Goal: Communication & Community: Answer question/provide support

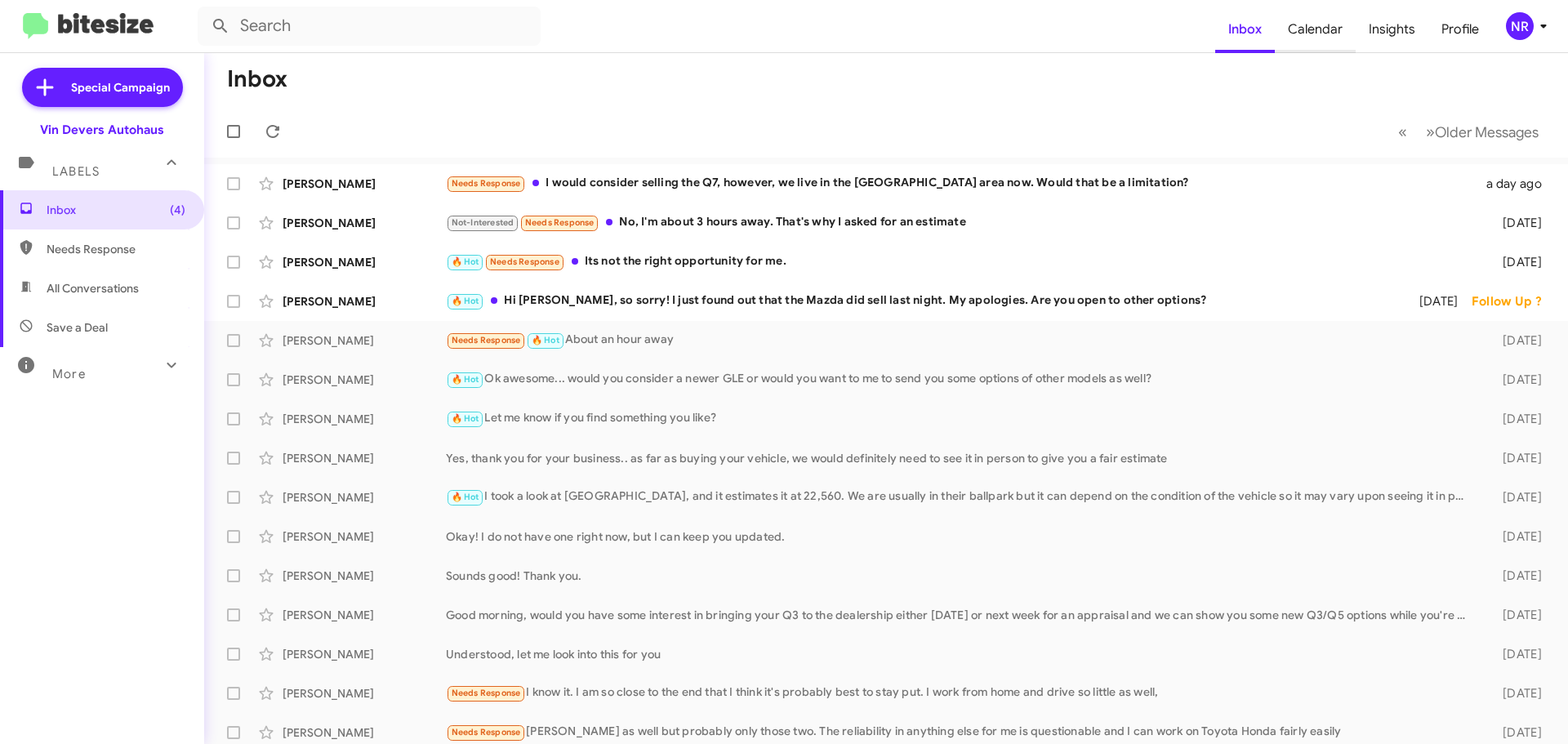
click at [1322, 28] on span "Calendar" at bounding box center [1315, 29] width 81 height 47
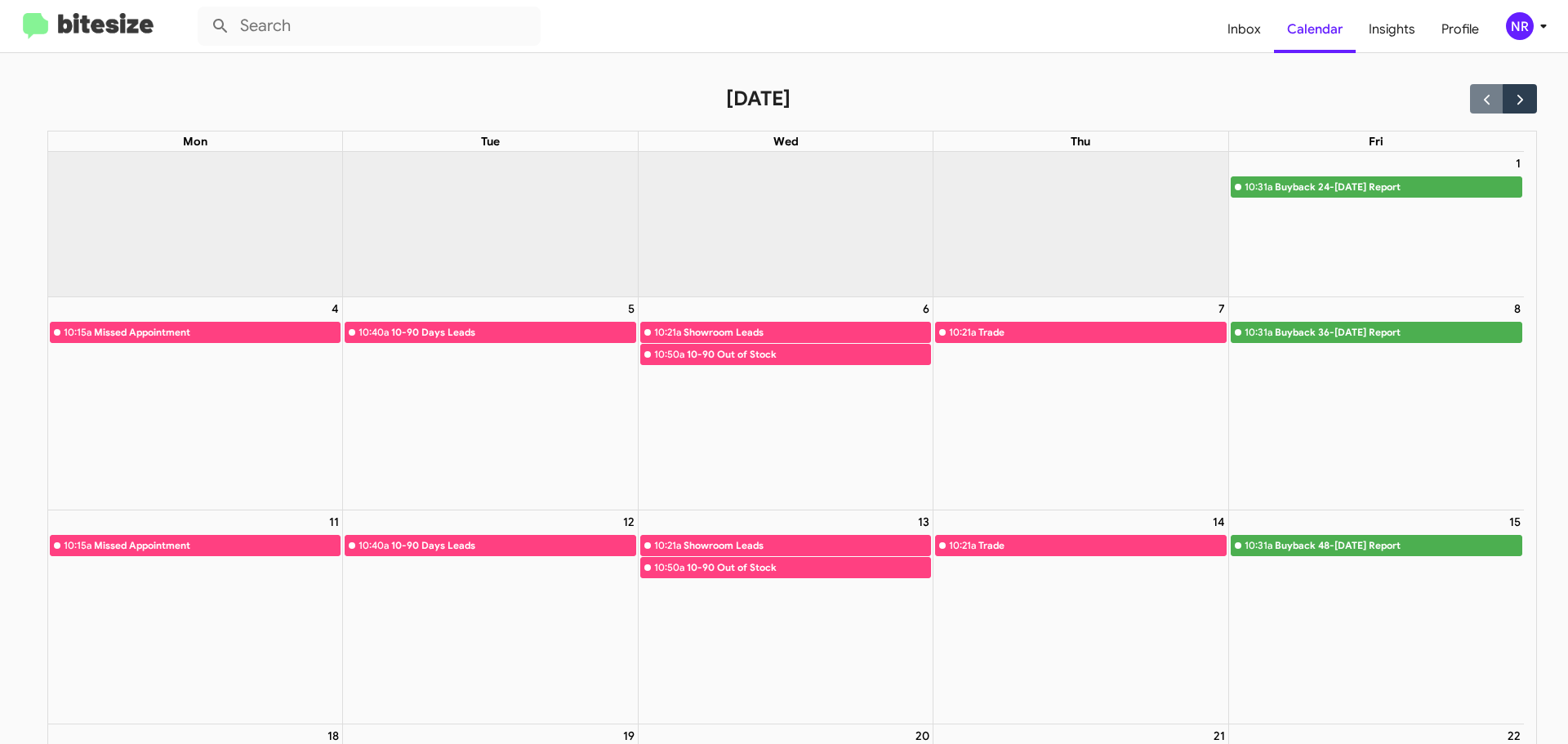
click at [416, 101] on div "[DATE]" at bounding box center [792, 98] width 1489 height 29
click at [1255, 26] on span "Inbox" at bounding box center [1244, 29] width 60 height 47
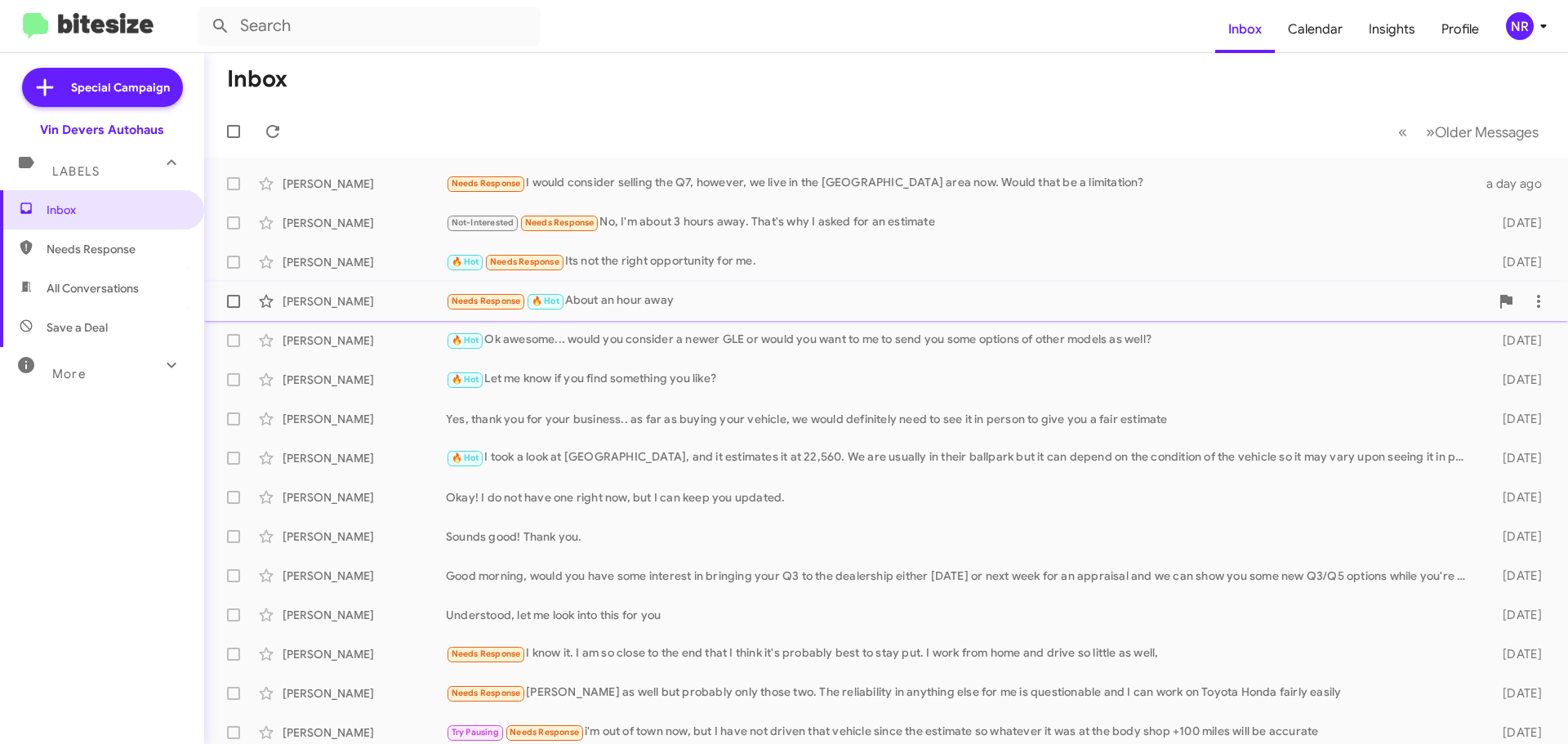
click at [672, 298] on div "Needs Response 🔥 Hot About an hour away" at bounding box center [967, 301] width 1043 height 19
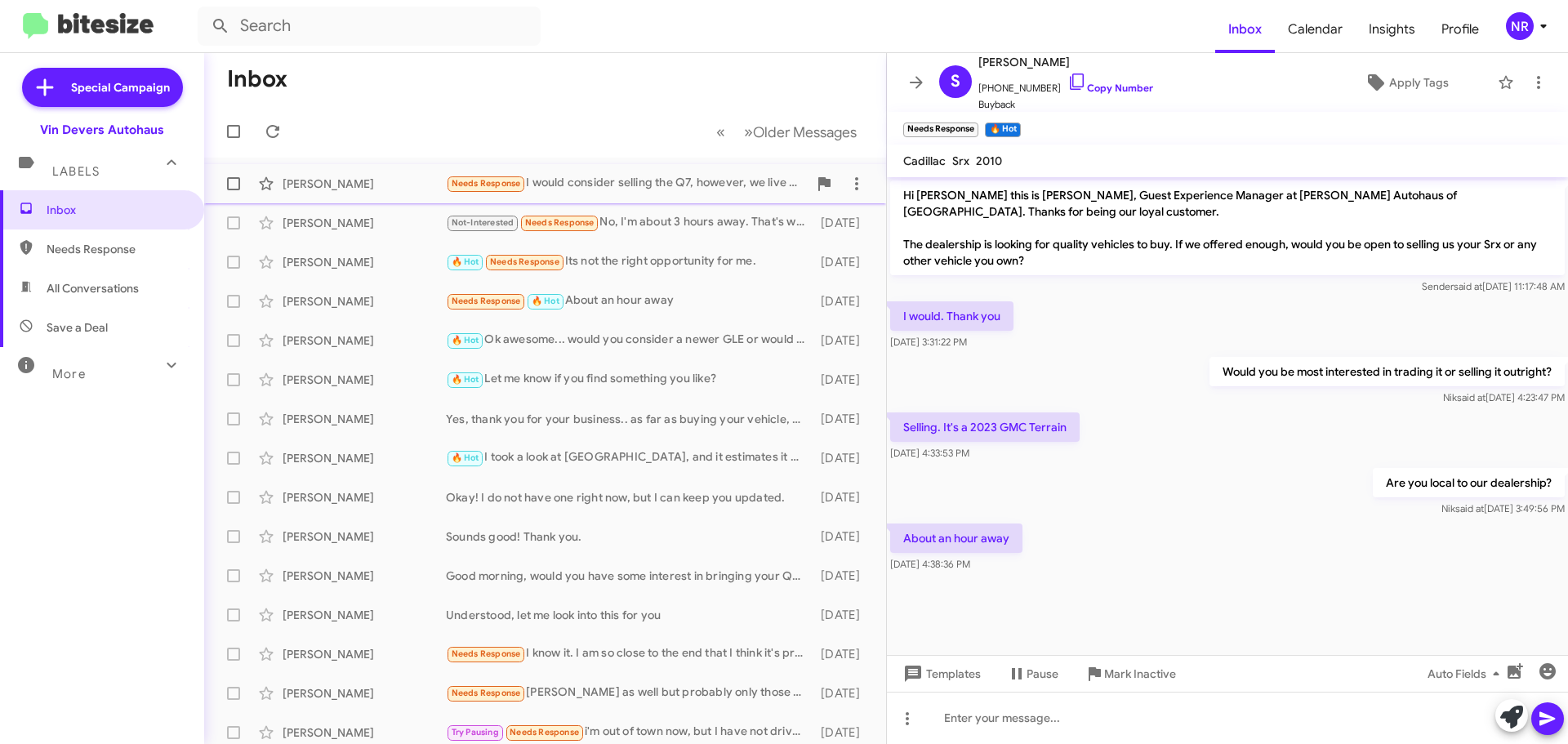
click at [664, 175] on div "Needs Response I would consider selling the Q7, however, we live in the [GEOGRA…" at bounding box center [627, 183] width 362 height 19
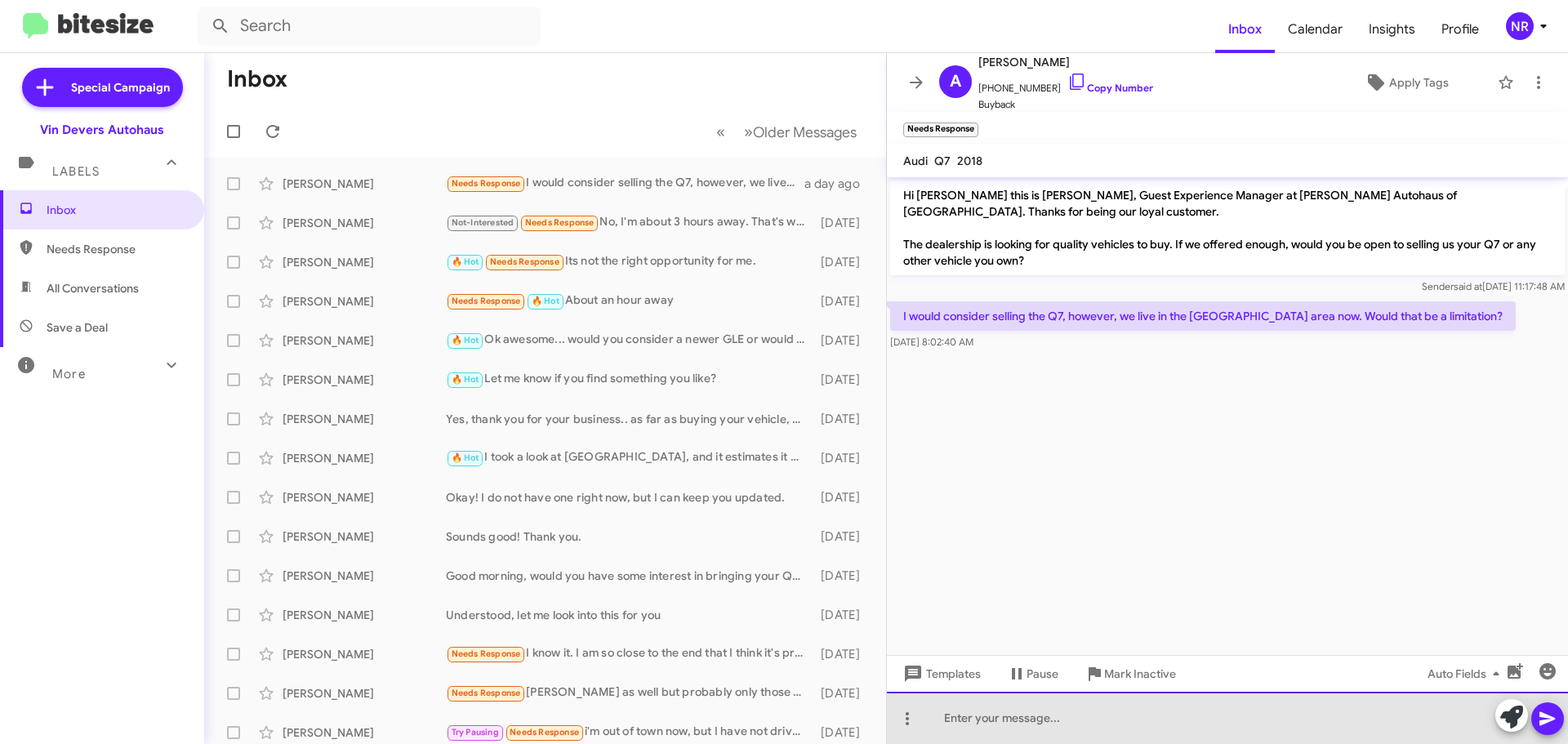
click at [1023, 714] on div at bounding box center [1227, 717] width 681 height 52
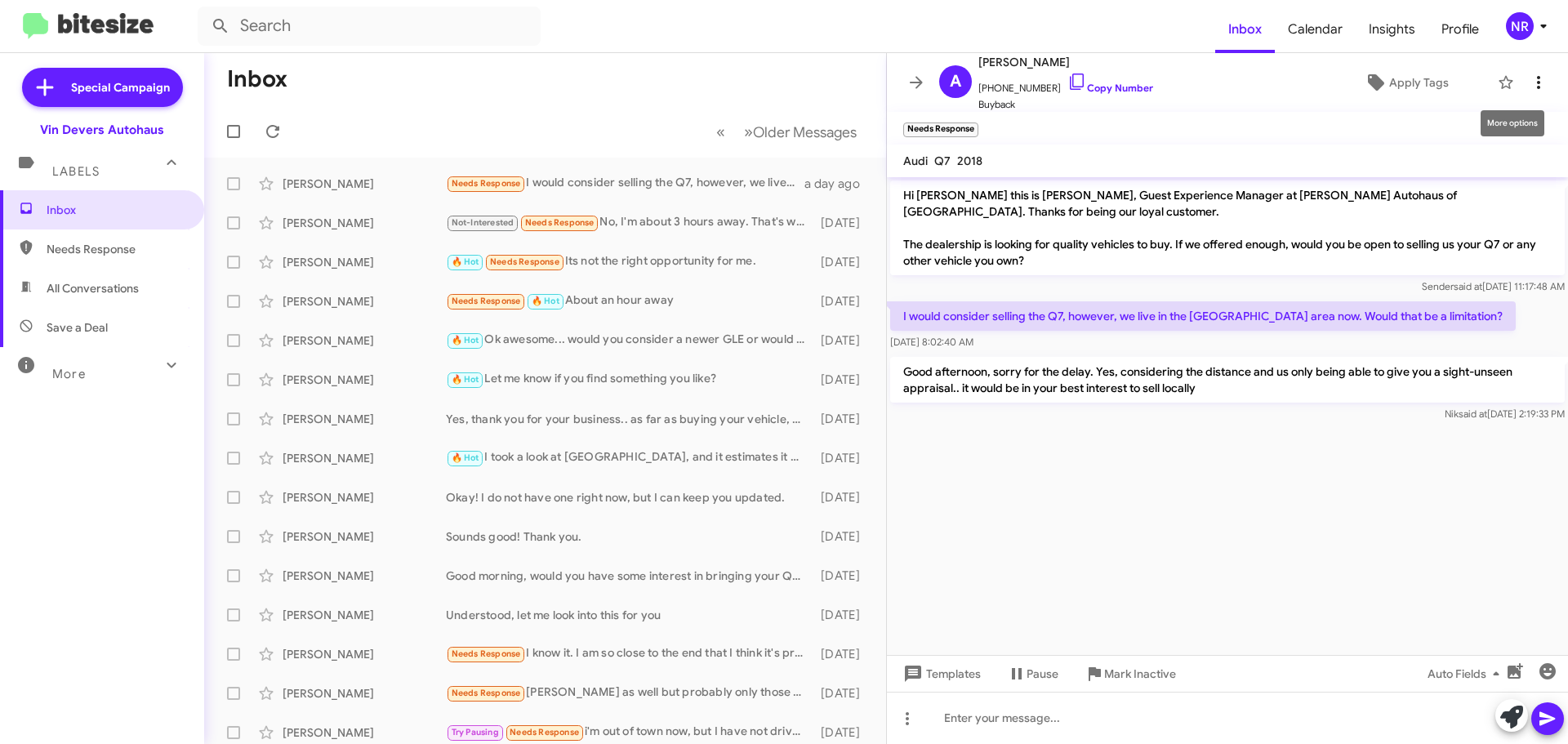
click at [1529, 82] on icon at bounding box center [1538, 82] width 20 height 20
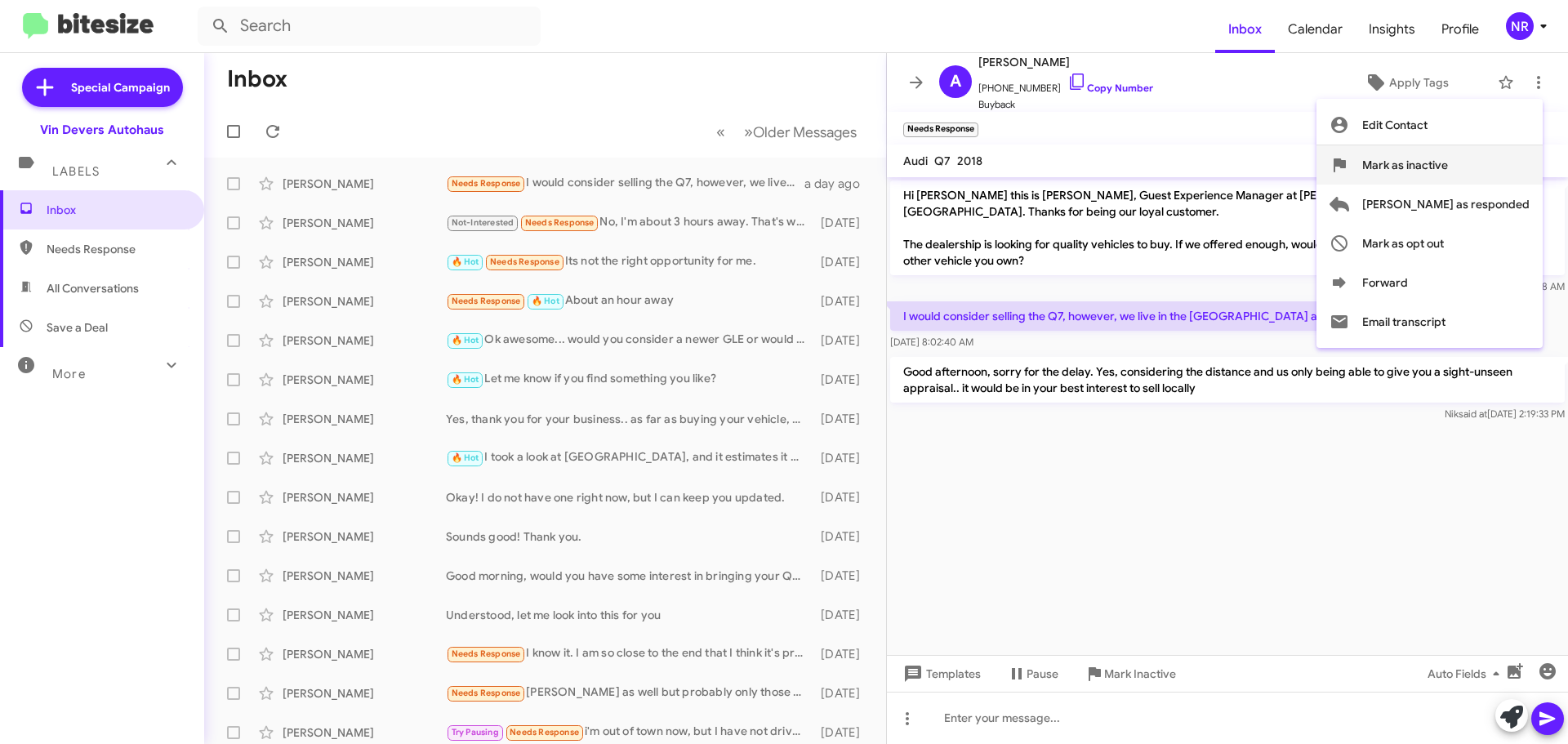
click at [1448, 171] on span "Mark as inactive" at bounding box center [1405, 165] width 86 height 39
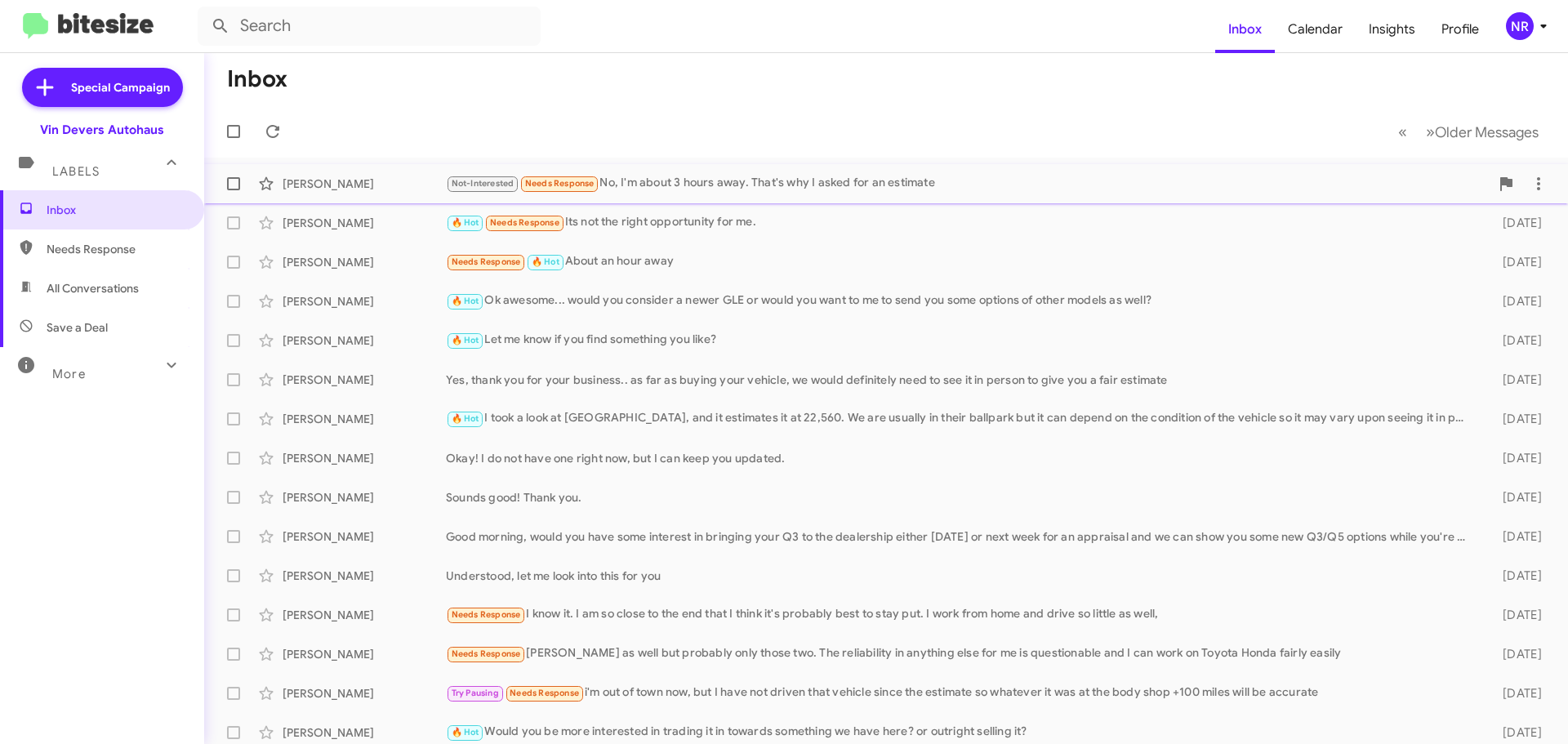
click at [774, 193] on div "[PERSON_NAME] Not-Interested Needs Response No, I'm about 3 hours away. That's …" at bounding box center [887, 184] width 1338 height 32
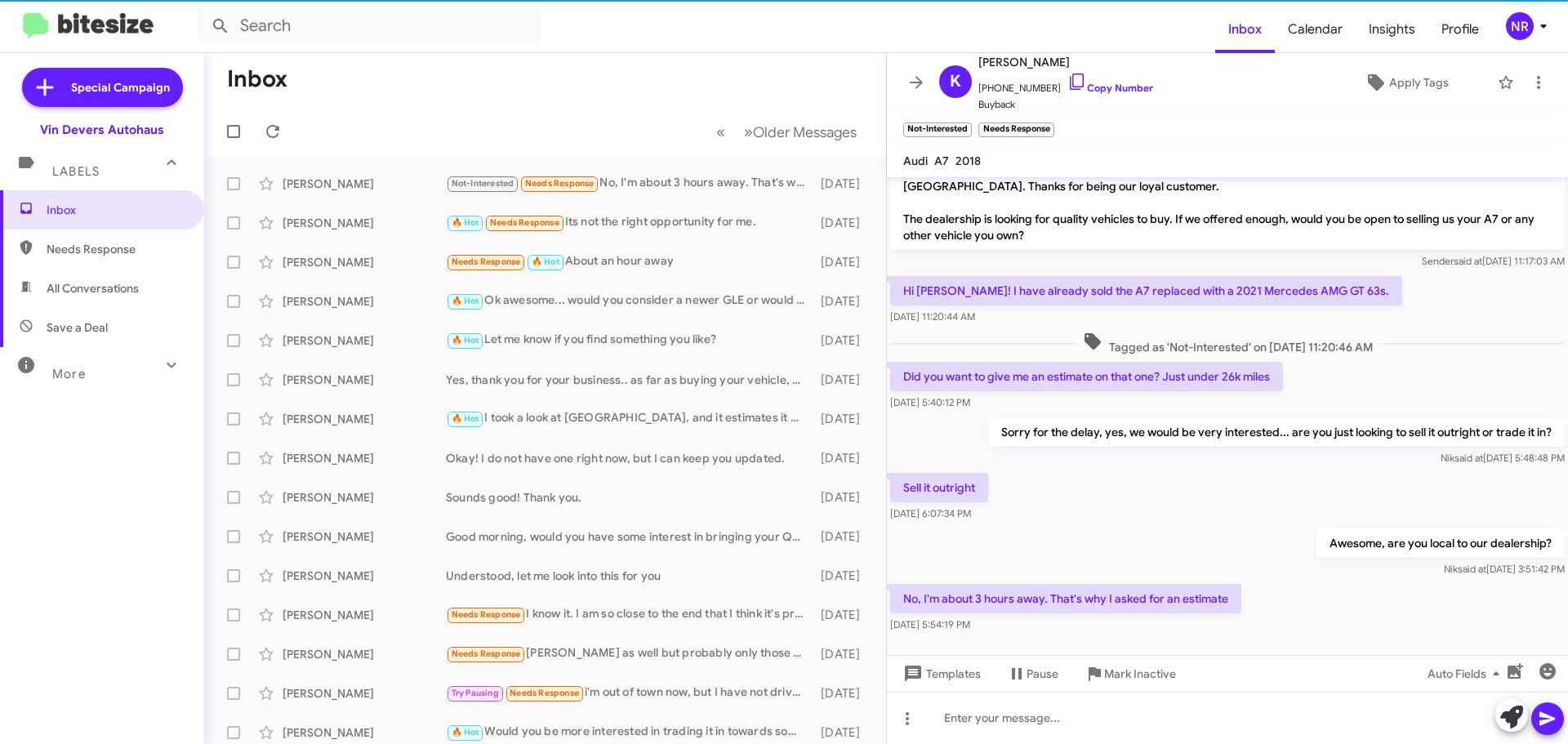
scroll to position [39, 0]
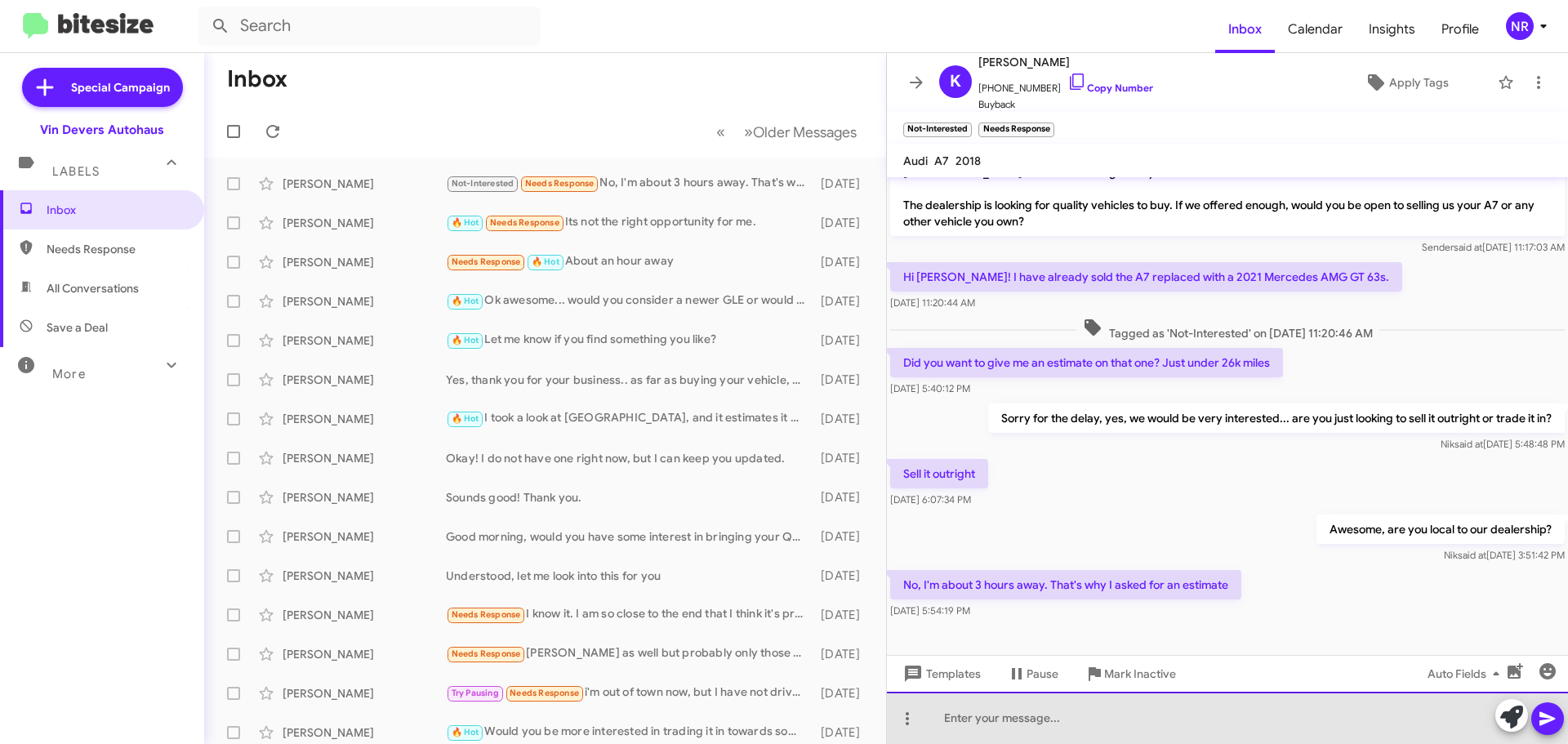
click at [1072, 711] on div at bounding box center [1227, 717] width 681 height 52
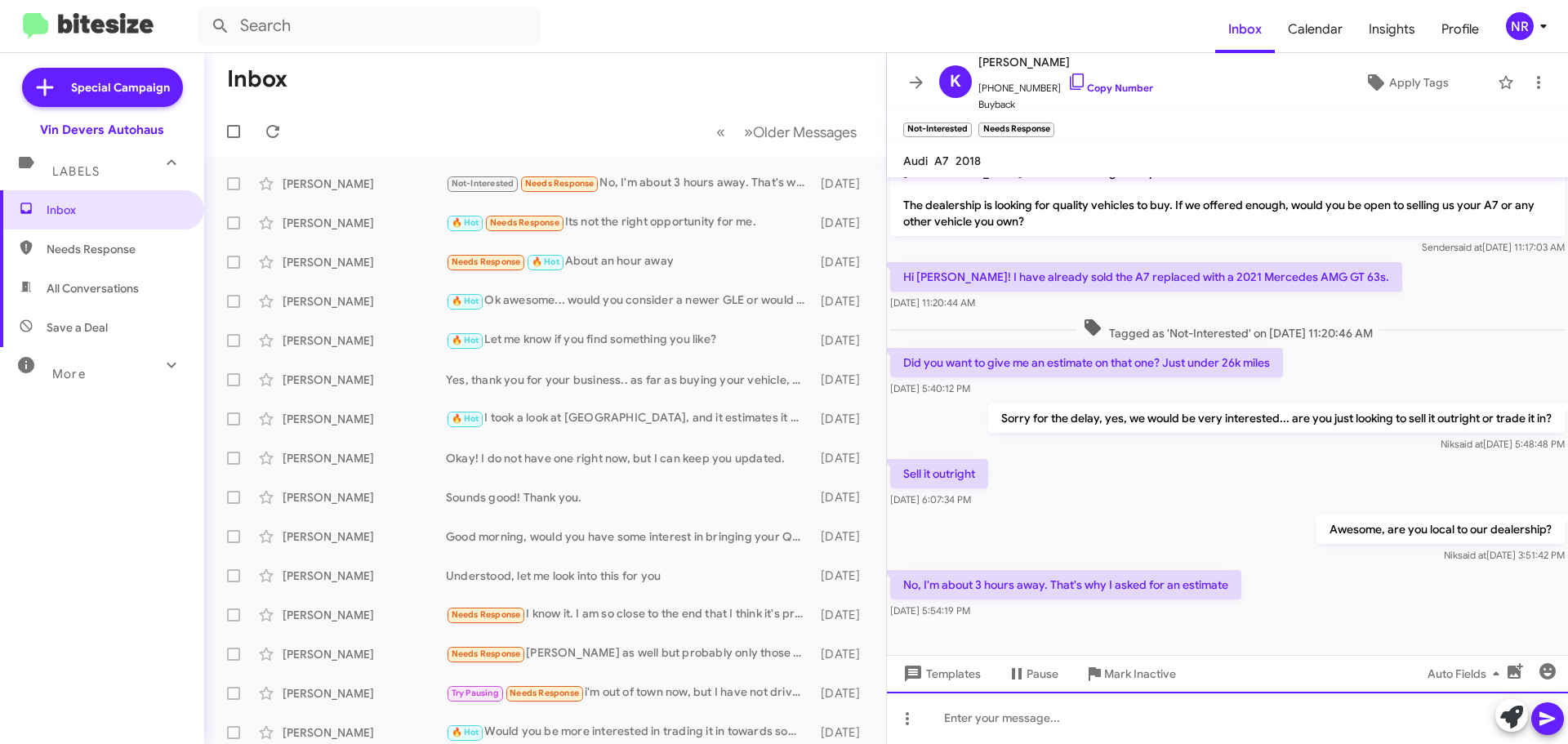
click at [1068, 718] on div at bounding box center [1227, 717] width 681 height 52
click at [1153, 725] on div "Good afternoon, where exactly are you 3 hours" at bounding box center [1227, 717] width 681 height 52
click at [1338, 711] on div "Good afternoon, where exactly are you located 3 hours" at bounding box center [1227, 717] width 681 height 52
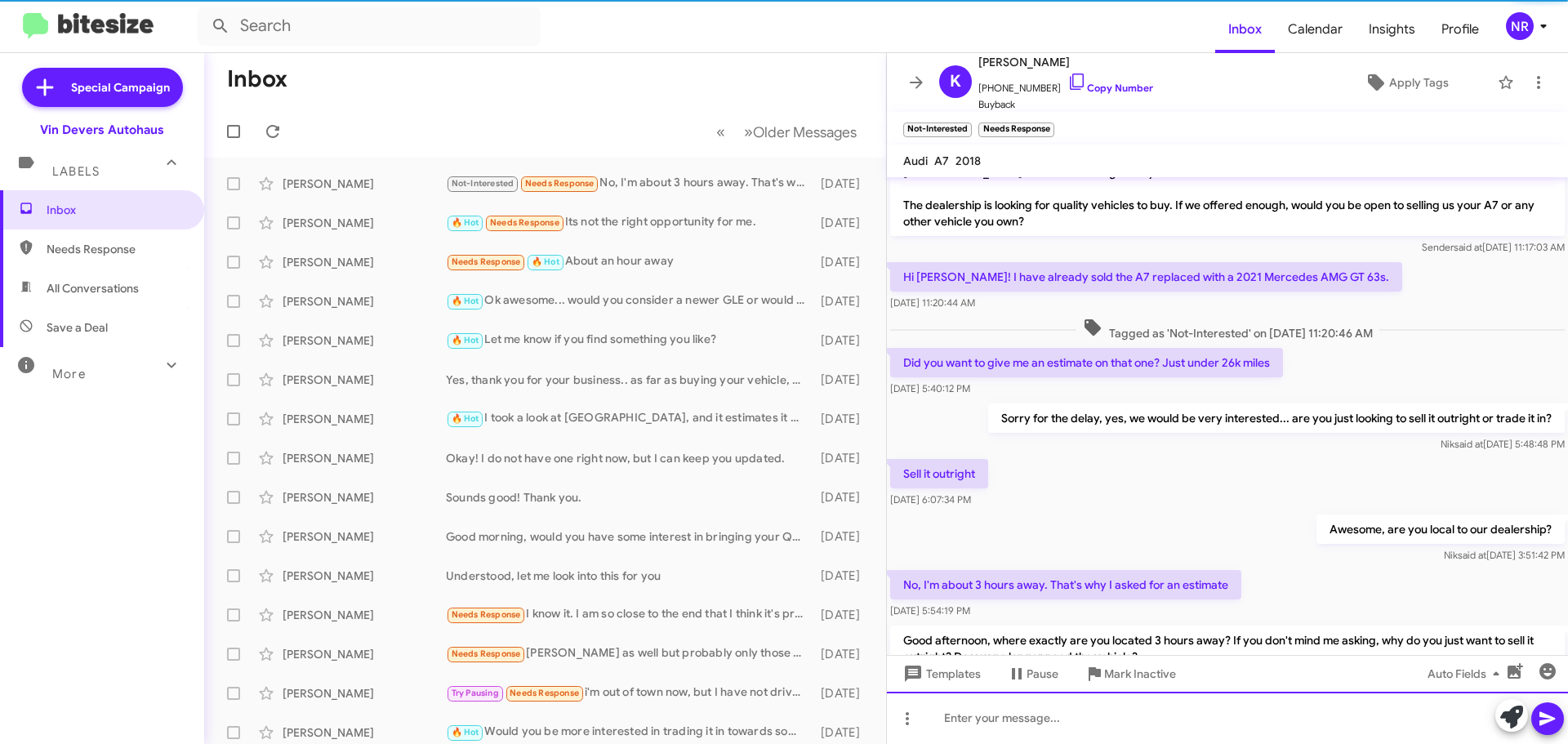
scroll to position [115, 0]
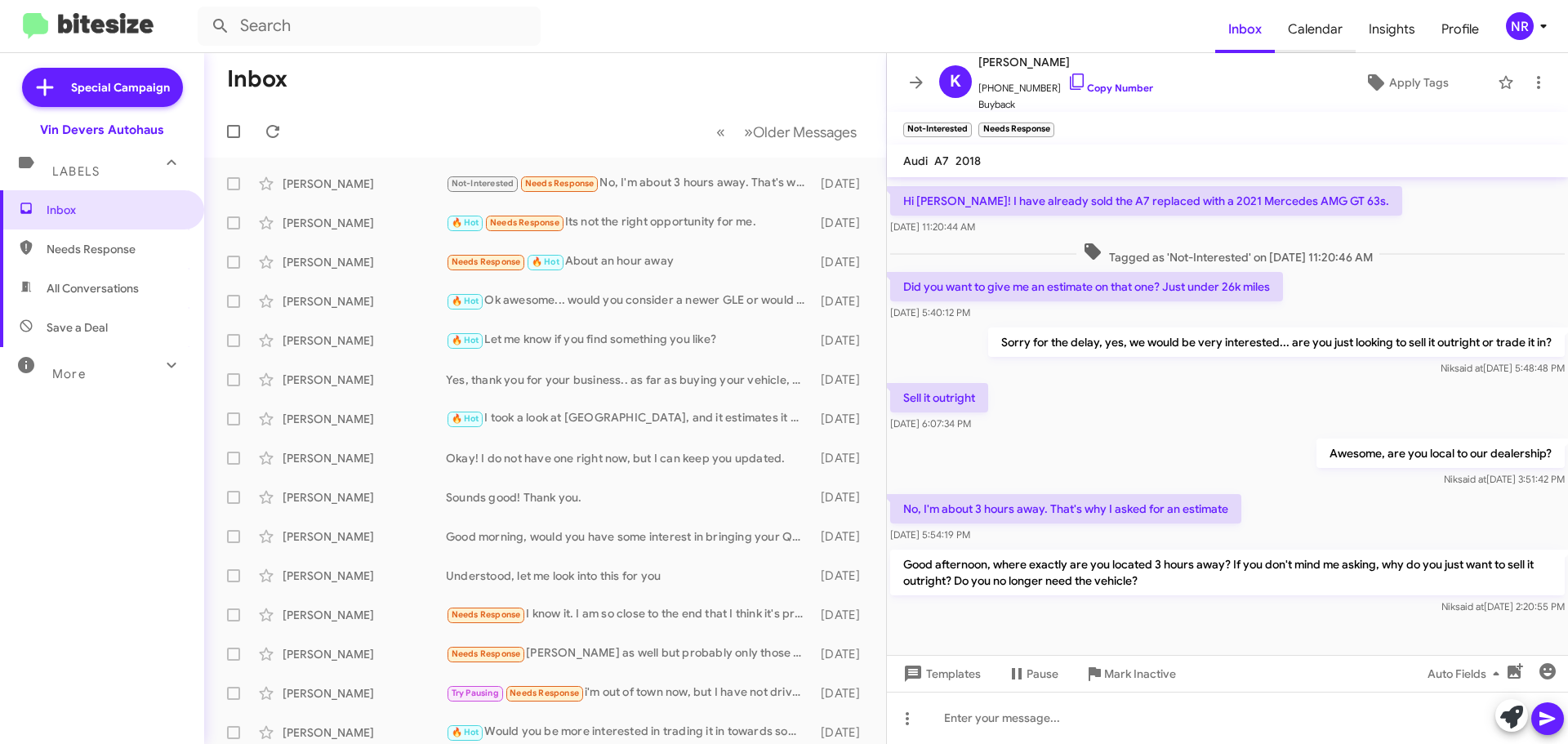
click at [1305, 42] on span "Calendar" at bounding box center [1315, 29] width 81 height 47
